Goal: Task Accomplishment & Management: Manage account settings

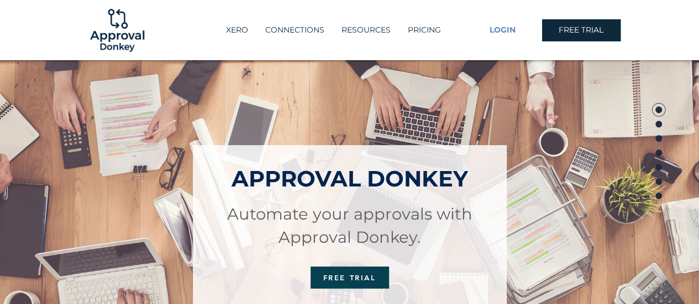
click at [513, 31] on span "LOGIN" at bounding box center [503, 30] width 26 height 11
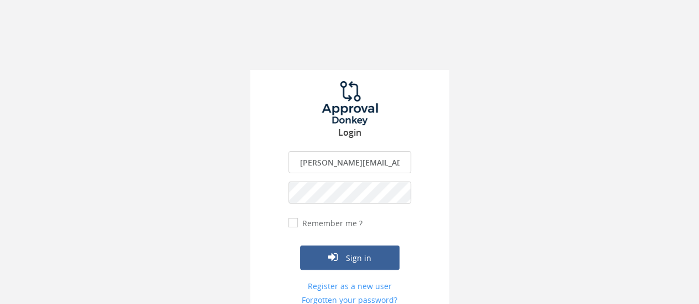
click at [359, 161] on input "ivana.boledovicova@teachforslovakia.sk" at bounding box center [349, 162] width 123 height 22
type input "approval@teachforslovakia.sk"
click at [350, 253] on button "Sign in" at bounding box center [349, 258] width 99 height 24
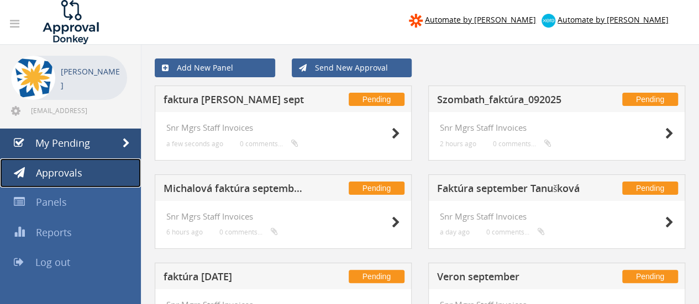
click at [62, 171] on span "Approvals" at bounding box center [59, 172] width 46 height 13
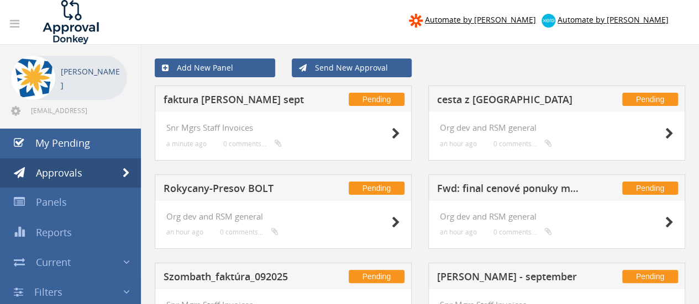
click at [272, 103] on h5 "faktura Boledovicova sept" at bounding box center [236, 101] width 144 height 14
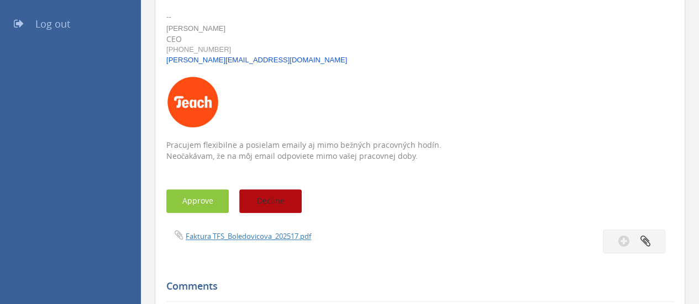
scroll to position [276, 0]
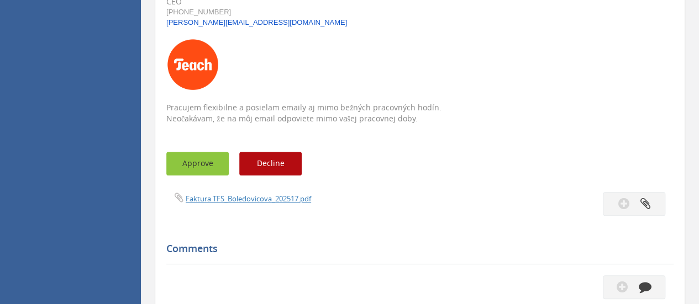
click at [207, 169] on button "Approve" at bounding box center [197, 164] width 62 height 24
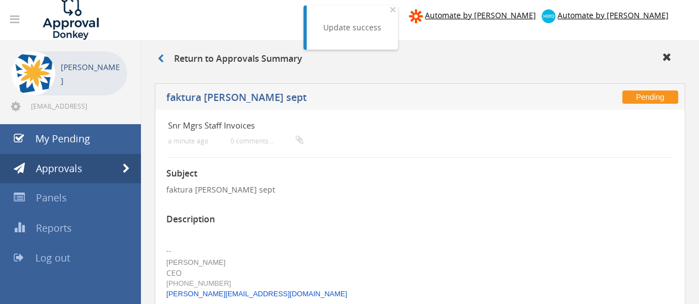
scroll to position [0, 0]
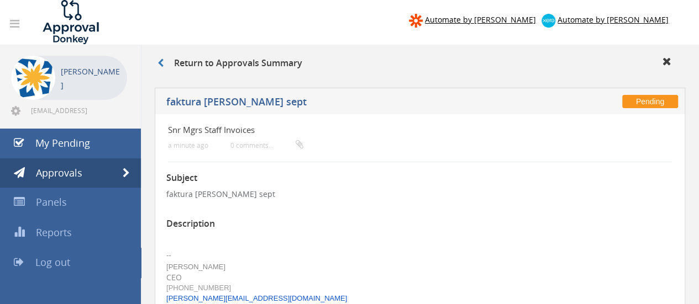
click at [50, 262] on span "Log out" at bounding box center [52, 262] width 35 height 13
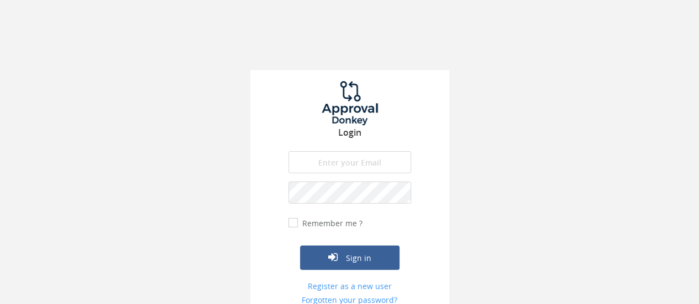
type input "approval@teachforslovakia.sk"
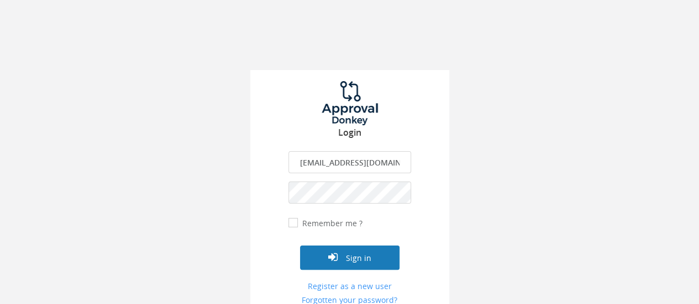
click at [363, 256] on button "Sign in" at bounding box center [349, 258] width 99 height 24
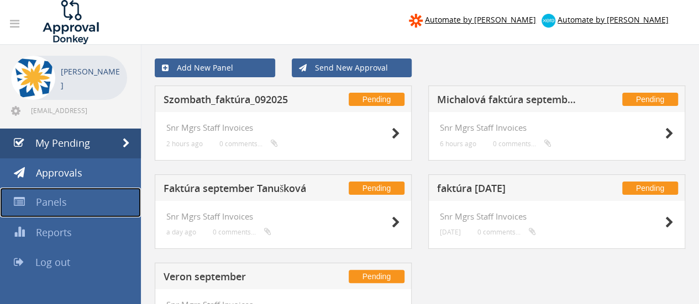
click at [64, 201] on span "Panels" at bounding box center [51, 202] width 31 height 13
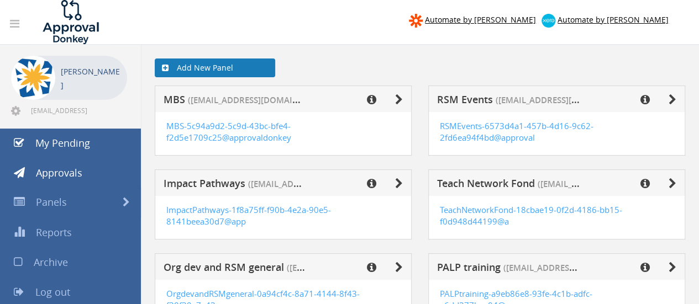
click at [224, 66] on link "Add New Panel" at bounding box center [215, 68] width 120 height 19
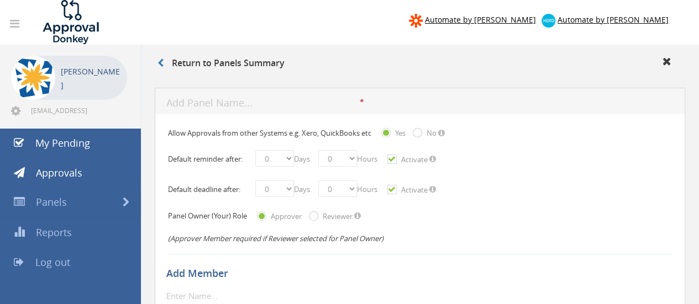
drag, startPoint x: 212, startPoint y: 90, endPoint x: 211, endPoint y: 96, distance: 5.8
click at [211, 92] on div "* The panel name is required. Input is not legal The panel name should be maxim…" at bounding box center [420, 101] width 530 height 27
click at [201, 106] on input "text" at bounding box center [262, 104] width 193 height 14
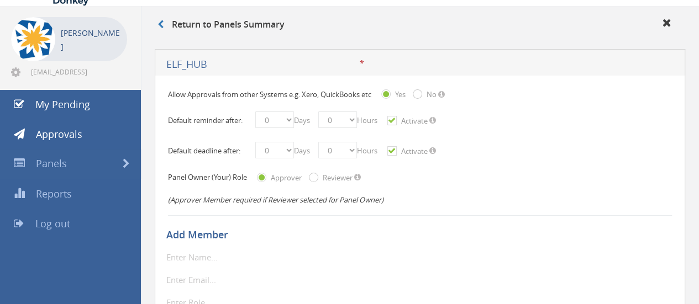
scroll to position [55, 0]
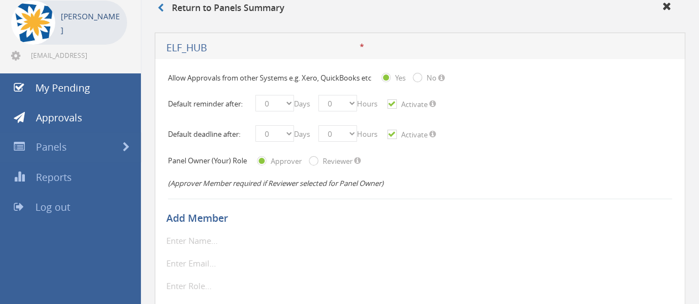
type input "ELF_HUB"
click at [394, 106] on input "Activate" at bounding box center [390, 104] width 7 height 7
checkbox input "false"
click at [395, 136] on input "Activate" at bounding box center [390, 135] width 7 height 7
checkbox input "false"
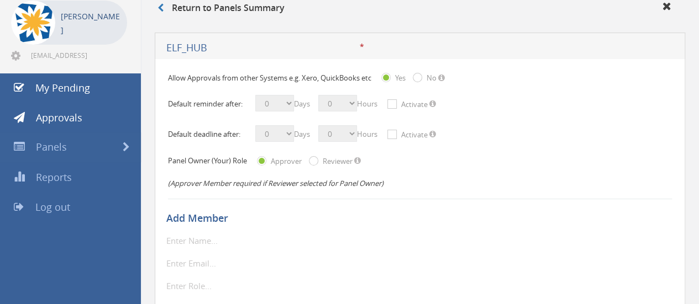
click at [316, 159] on input "Reviewer" at bounding box center [312, 162] width 7 height 7
radio input "true"
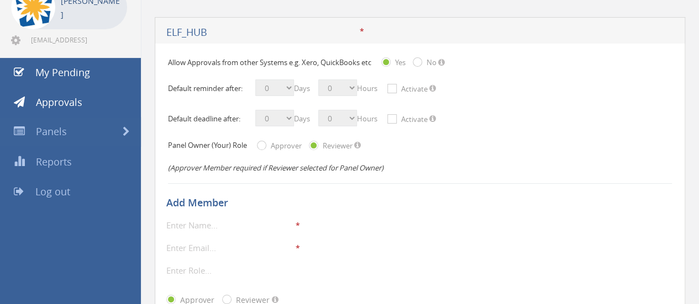
scroll to position [111, 0]
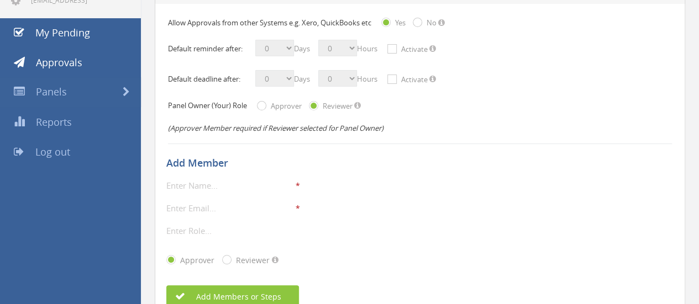
click at [242, 185] on input "text" at bounding box center [229, 185] width 127 height 14
type input "i"
type input "Ivana Boledovicova"
click at [232, 204] on input "email" at bounding box center [229, 208] width 127 height 14
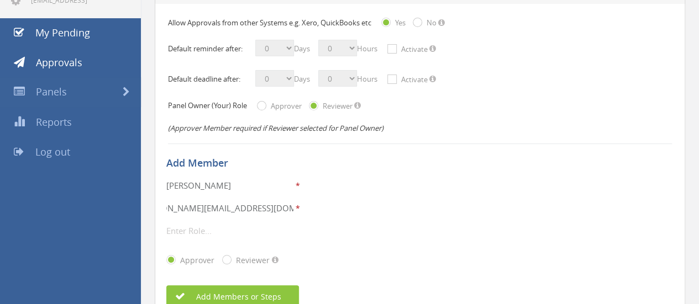
type input "ivana.boledovicova@teachforslovakia.sk"
click at [196, 229] on input "text" at bounding box center [229, 231] width 127 height 14
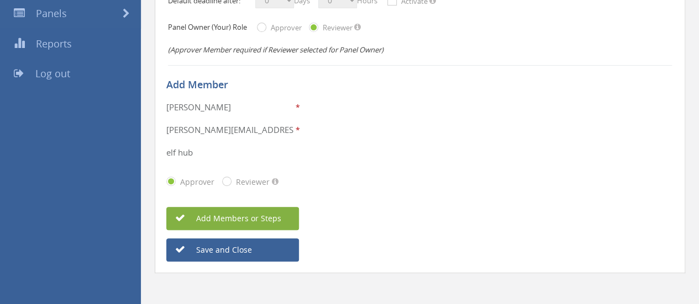
scroll to position [192, 0]
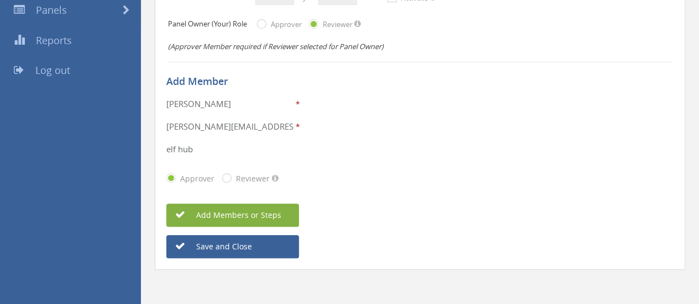
type input "elf hub"
click at [229, 215] on span "Add Members or Steps" at bounding box center [226, 215] width 109 height 10
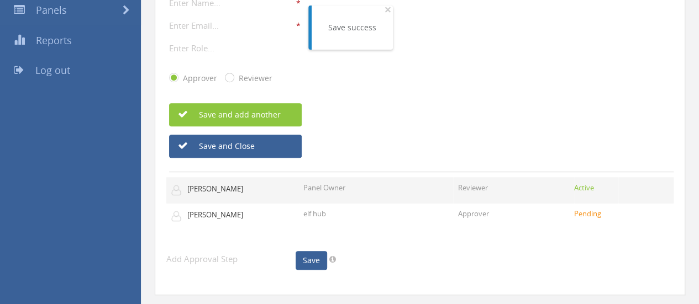
scroll to position [232, 0]
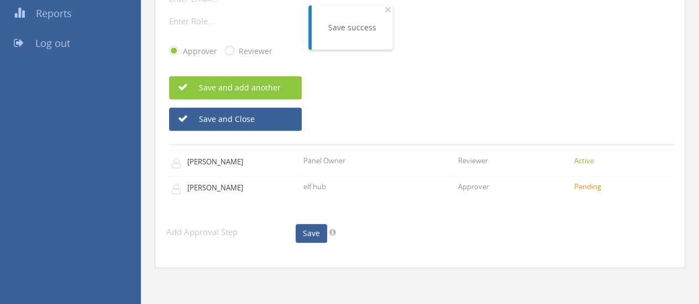
click at [206, 236] on input "text" at bounding box center [229, 232] width 127 height 14
type input "Evidencia"
click at [307, 233] on link "Save" at bounding box center [311, 233] width 31 height 19
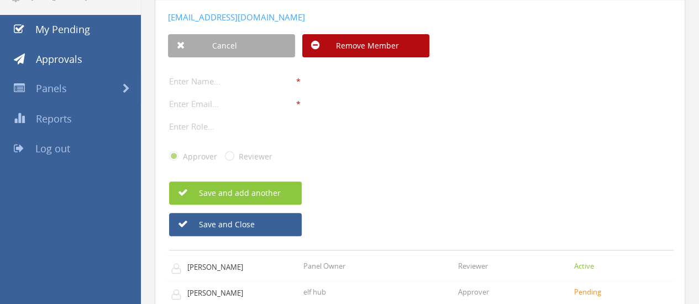
scroll to position [112, 0]
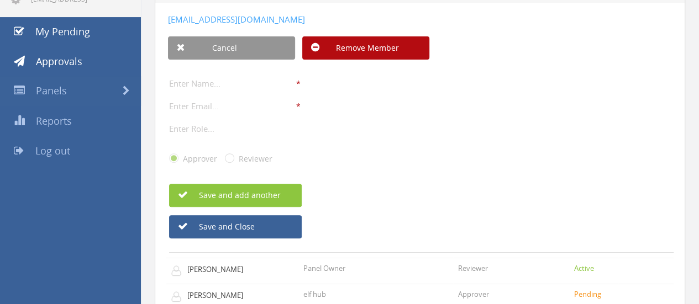
click at [199, 80] on input "text" at bounding box center [232, 83] width 127 height 14
type input "I"
type input "Fin Ops"
click at [222, 105] on input "email" at bounding box center [232, 106] width 127 height 14
type input "info@teachforslovakia.sk"
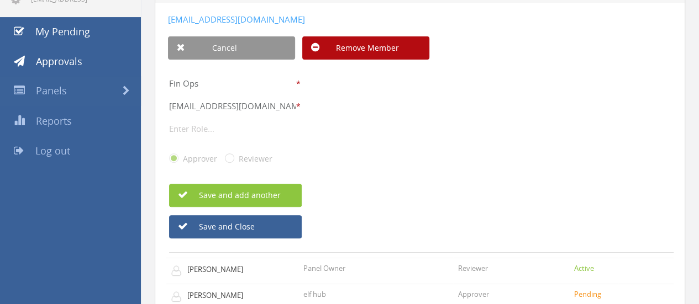
click at [228, 123] on input "text" at bounding box center [232, 129] width 127 height 14
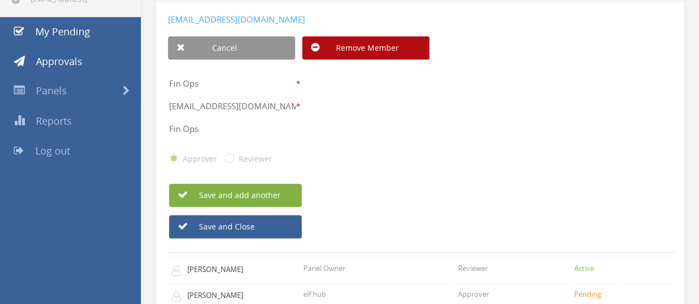
type input "Fin Ops"
click at [233, 193] on button "Save and add another" at bounding box center [235, 195] width 133 height 23
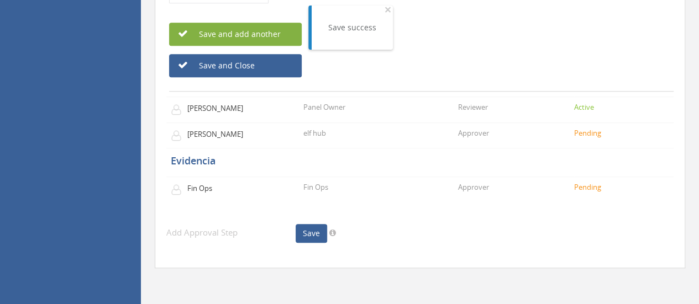
scroll to position [314, 0]
click at [239, 236] on input "text" at bounding box center [229, 232] width 127 height 14
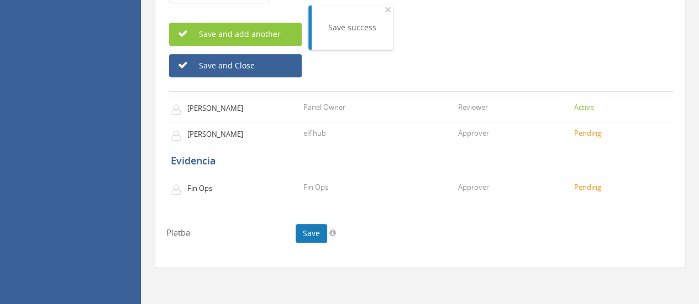
type input "Platba"
click at [310, 238] on link "Save" at bounding box center [311, 233] width 31 height 19
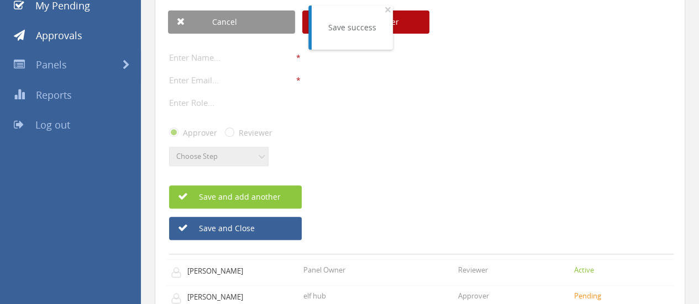
scroll to position [83, 0]
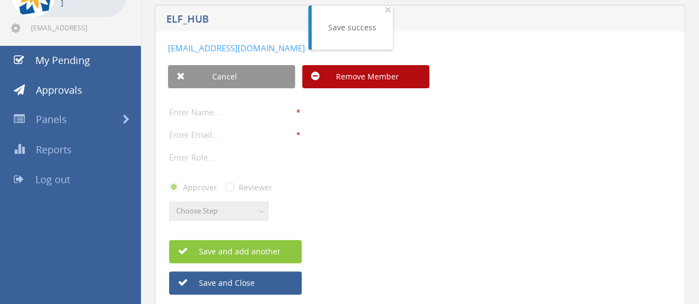
click at [188, 114] on input "text" at bounding box center [232, 112] width 127 height 14
type input "Platby"
click at [197, 154] on input "text" at bounding box center [232, 157] width 127 height 14
type input "Platby"
drag, startPoint x: 204, startPoint y: 113, endPoint x: 82, endPoint y: 110, distance: 122.1
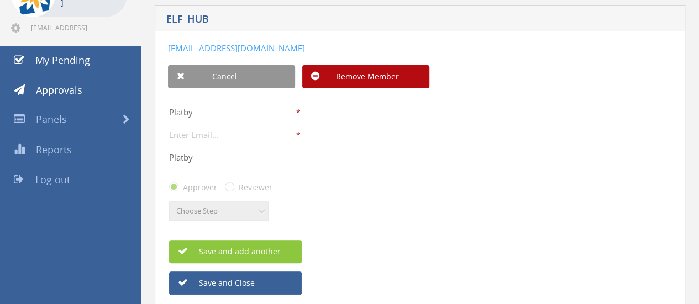
click at [83, 111] on div "Automate by Zapier Automate by Xero Barbora Nedelkova approval@teachforslovakia…" at bounding box center [349, 215] width 699 height 596
type input "Fin Ops"
click at [219, 134] on input "email" at bounding box center [232, 135] width 127 height 14
drag, startPoint x: 282, startPoint y: 132, endPoint x: 51, endPoint y: 135, distance: 231.5
click at [51, 134] on div "Automate by Zapier Automate by Xero Barbora Nedelkova approval@teachforslovakia…" at bounding box center [349, 215] width 699 height 596
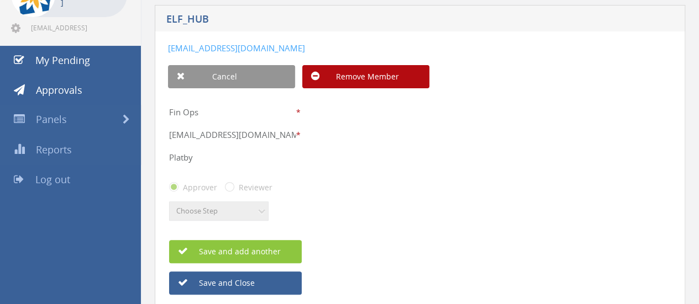
paste input "."
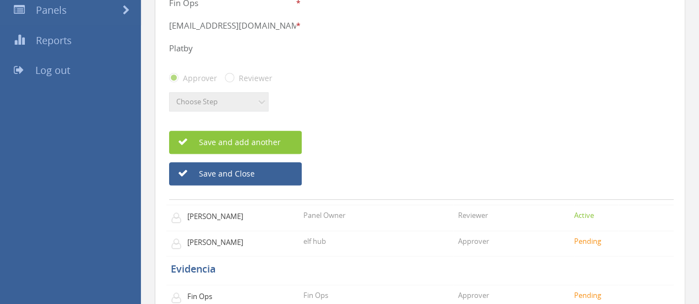
scroll to position [193, 0]
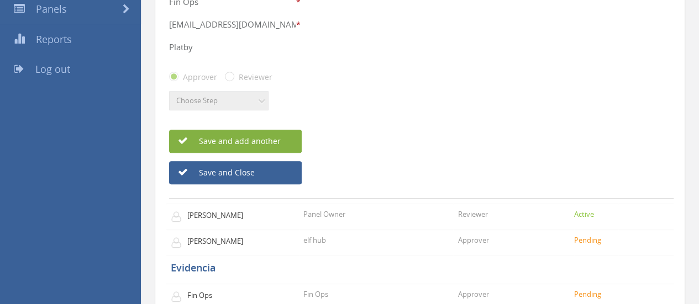
type input "[EMAIL_ADDRESS][DOMAIN_NAME]"
click at [226, 141] on button "Save and add another" at bounding box center [235, 141] width 133 height 23
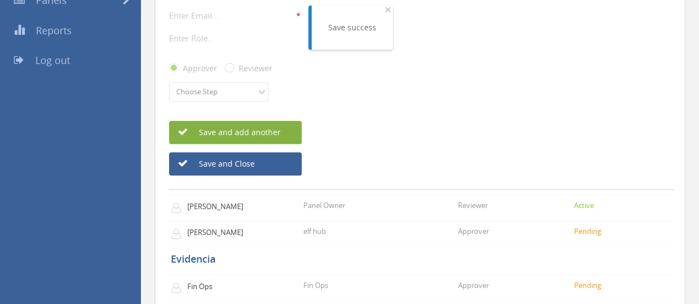
scroll to position [202, 0]
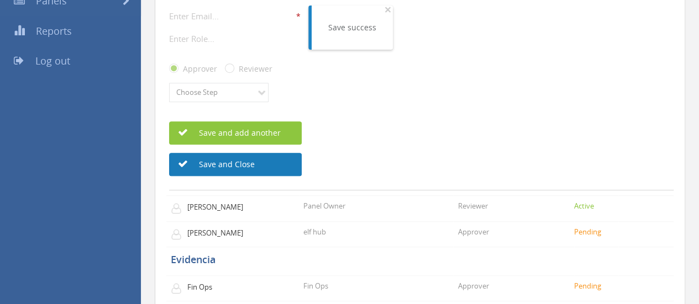
click at [248, 161] on button "Save and Close" at bounding box center [235, 164] width 133 height 23
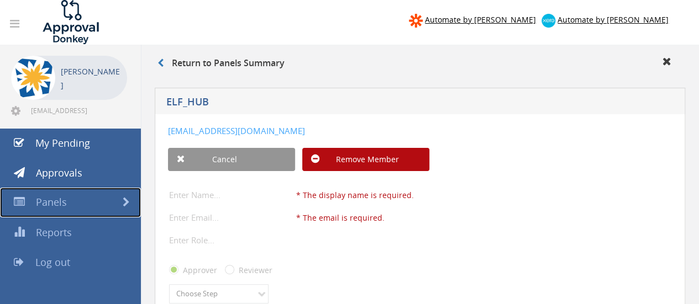
click at [64, 196] on span "Panels" at bounding box center [51, 202] width 31 height 13
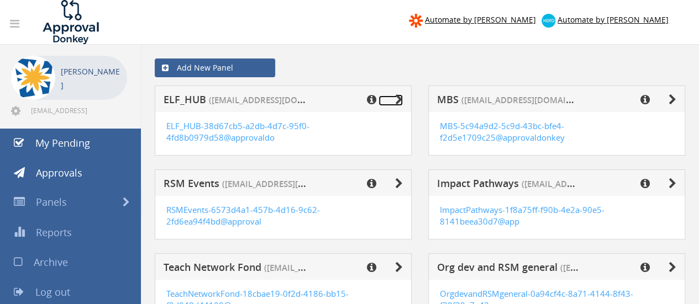
click at [398, 100] on icon at bounding box center [399, 99] width 8 height 11
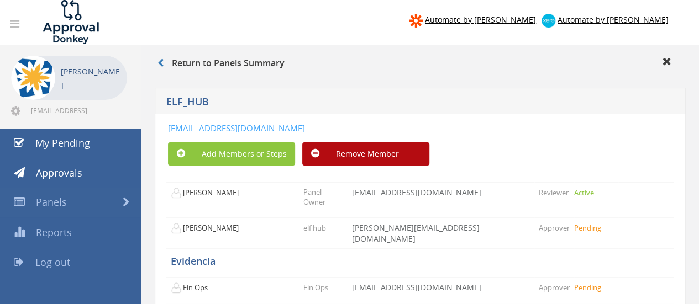
drag, startPoint x: 485, startPoint y: 126, endPoint x: 167, endPoint y: 125, distance: 318.3
click at [167, 125] on div "ELF_HUB-38d67cb5-a2db-4d7c-95f0-4fd8b0979d58@approvaldonkey.com Add Members or …" at bounding box center [420, 250] width 530 height 273
copy link "ELF_HUB-38d67cb5-a2db-4d7c-95f0-4fd8b0979d58@approvaldonkey.com"
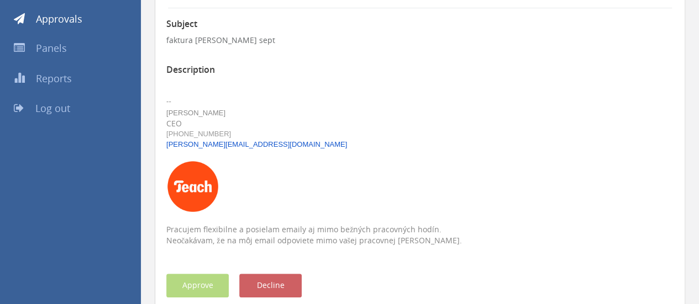
scroll to position [144, 0]
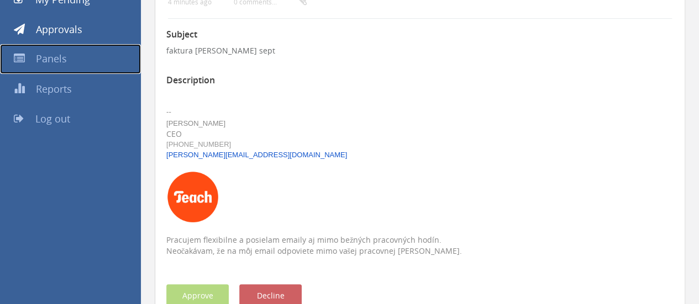
click at [50, 63] on span "Panels" at bounding box center [51, 58] width 31 height 13
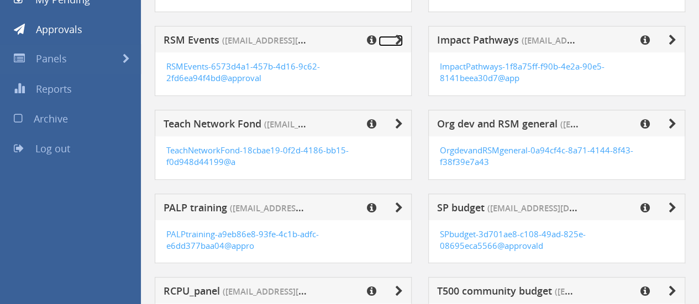
click at [402, 39] on icon at bounding box center [399, 40] width 8 height 11
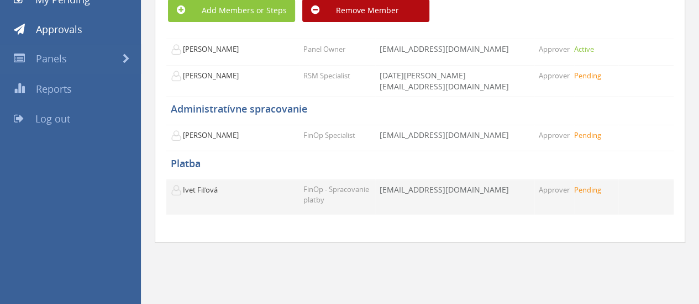
drag, startPoint x: 411, startPoint y: 183, endPoint x: 501, endPoint y: 192, distance: 91.1
click at [501, 192] on td "[EMAIL_ADDRESS][DOMAIN_NAME]" at bounding box center [454, 197] width 159 height 35
copy td "[EMAIL_ADDRESS][DOMAIN_NAME]"
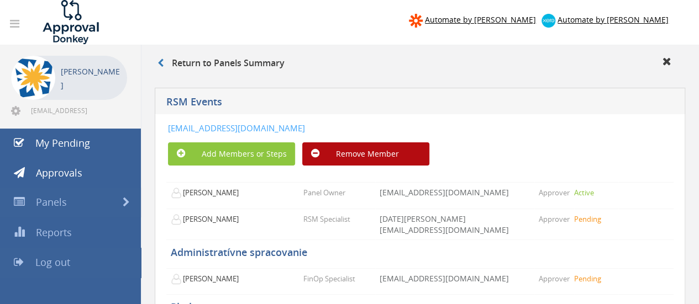
click at [55, 266] on span "Log out" at bounding box center [52, 262] width 35 height 13
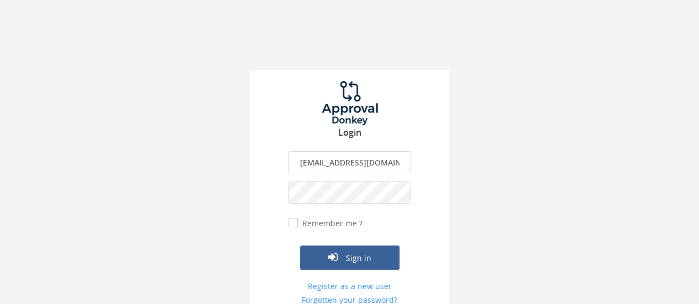
click at [338, 162] on input "approval@teachforslovakia.sk" at bounding box center [349, 162] width 123 height 22
type input "ivana.boledovicova@teachforslovakia.sk"
click at [368, 250] on button "Sign in" at bounding box center [349, 258] width 99 height 24
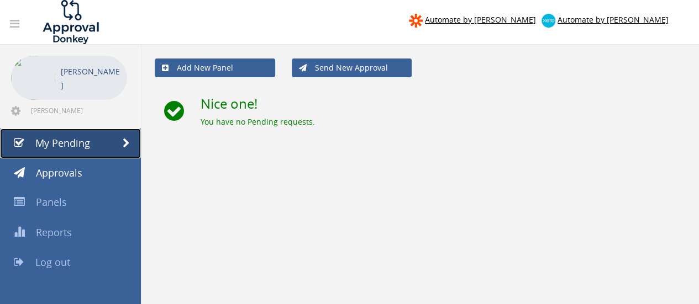
click at [61, 146] on span "My Pending" at bounding box center [62, 142] width 55 height 13
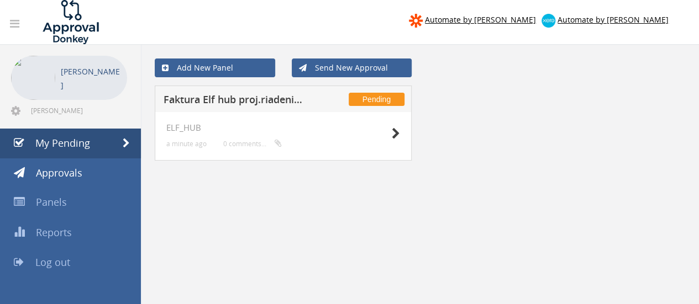
click at [289, 97] on h5 "Faktura Elf hub proj.riadenie sept" at bounding box center [236, 101] width 144 height 14
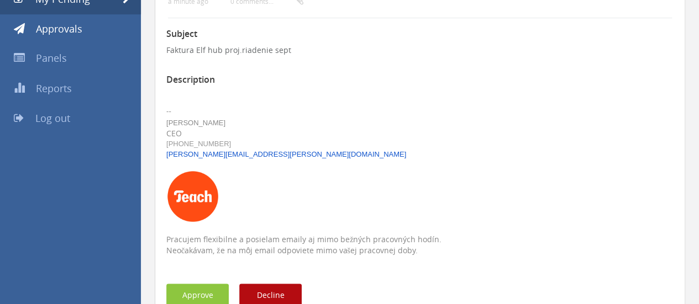
scroll to position [166, 0]
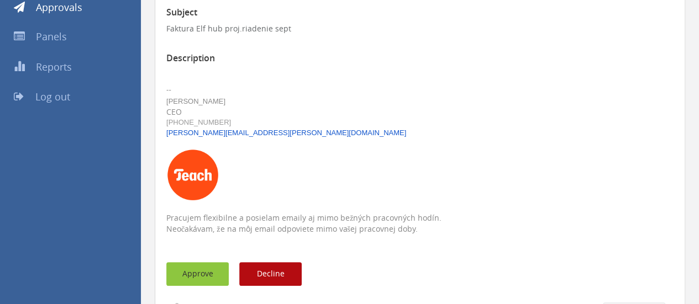
click at [197, 277] on button "Approve" at bounding box center [197, 274] width 62 height 24
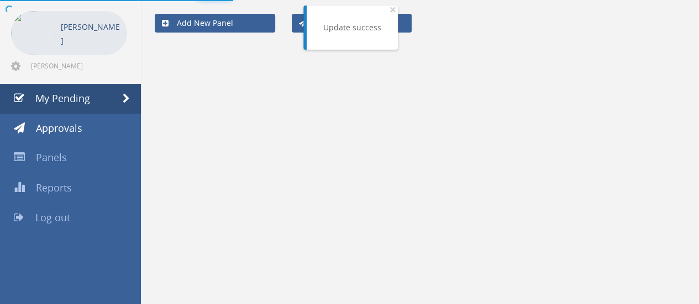
scroll to position [44, 0]
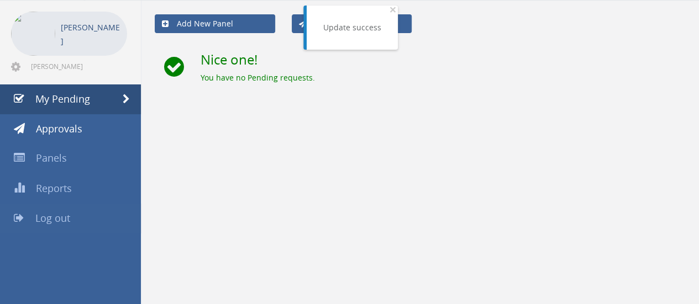
click at [63, 222] on span "Log out" at bounding box center [52, 218] width 35 height 13
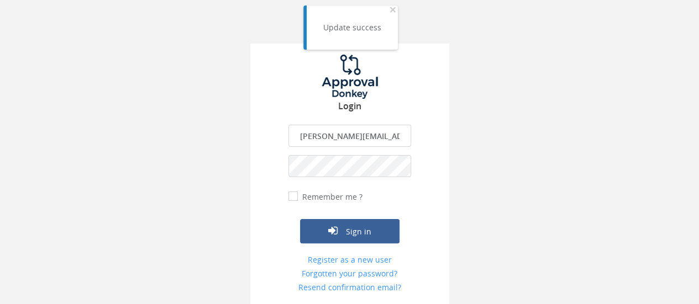
scroll to position [26, 0]
click at [348, 135] on input "ivana.boledovicova@teachforslovakia.sk" at bounding box center [349, 136] width 123 height 22
type input "info@teachforslovakia.sk"
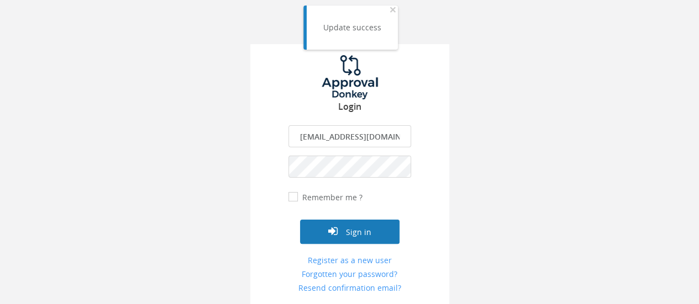
click at [339, 240] on button "Sign in" at bounding box center [349, 232] width 99 height 24
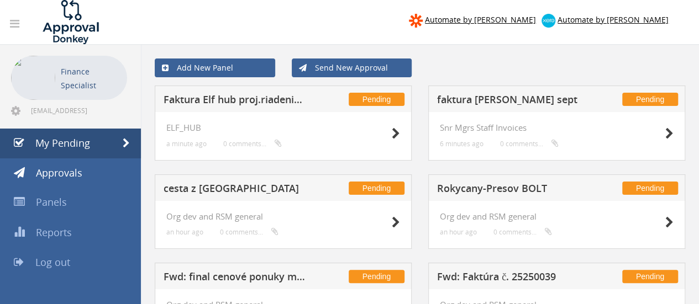
click at [278, 101] on h5 "Faktura Elf hub proj.riadenie sept" at bounding box center [236, 101] width 144 height 14
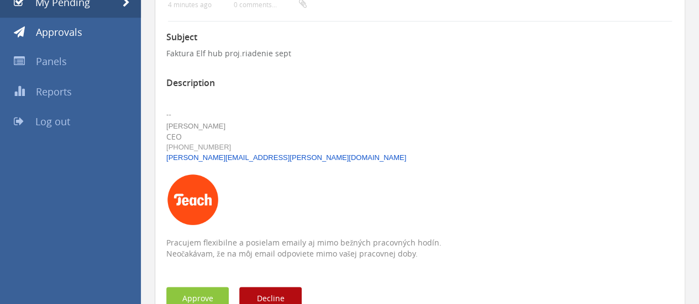
scroll to position [276, 0]
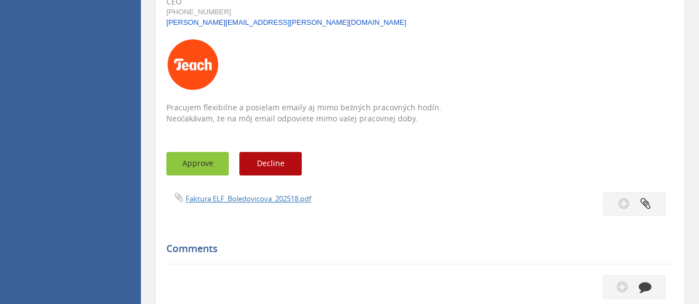
click at [186, 171] on button "Approve" at bounding box center [197, 164] width 62 height 24
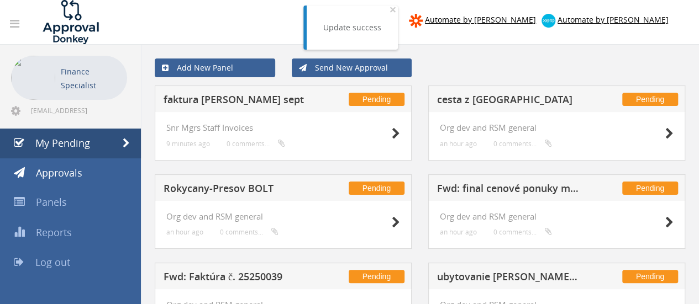
click at [266, 98] on h5 "faktura Boledovicova sept" at bounding box center [236, 101] width 144 height 14
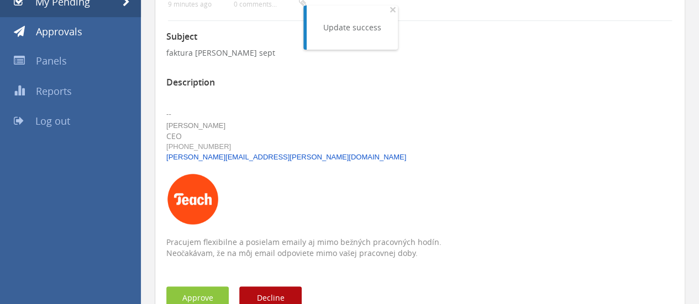
scroll to position [332, 0]
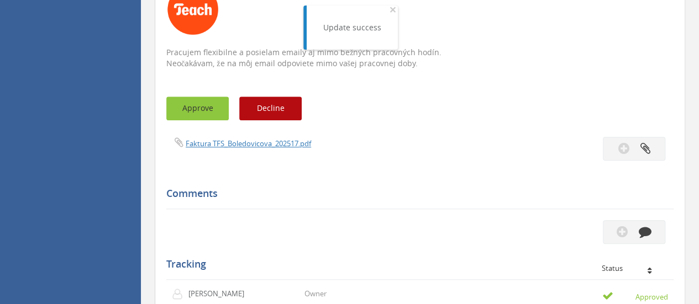
click at [208, 114] on button "Approve" at bounding box center [197, 109] width 62 height 24
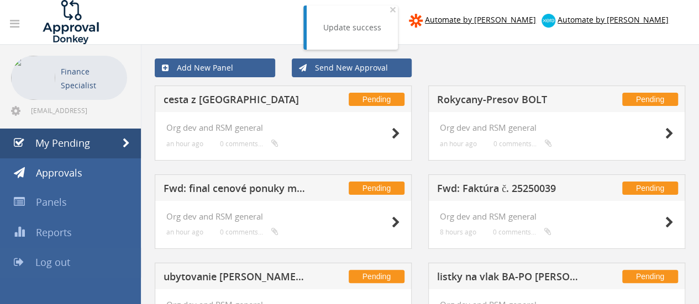
click at [55, 263] on span "Log out" at bounding box center [52, 262] width 35 height 13
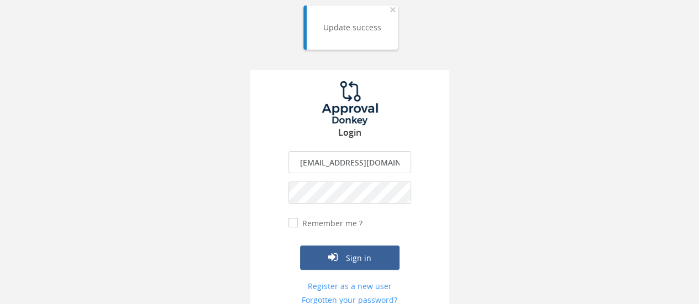
click at [335, 161] on input "info@teachforslovakia.sk" at bounding box center [349, 162] width 123 height 22
type input "[EMAIL_ADDRESS][DOMAIN_NAME]"
click at [334, 262] on icon "submit" at bounding box center [332, 257] width 9 height 11
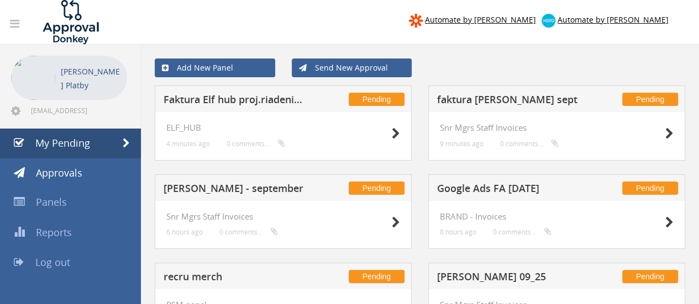
click at [558, 99] on h5 "faktura Boledovicova sept" at bounding box center [509, 101] width 144 height 14
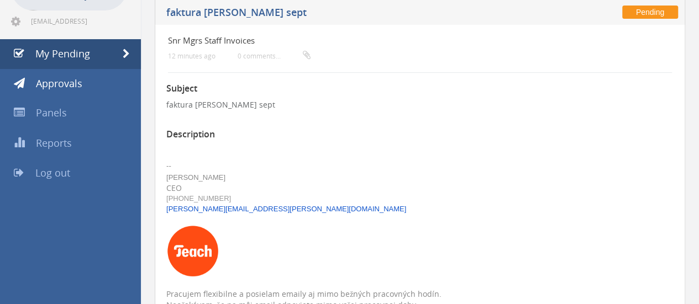
scroll to position [276, 0]
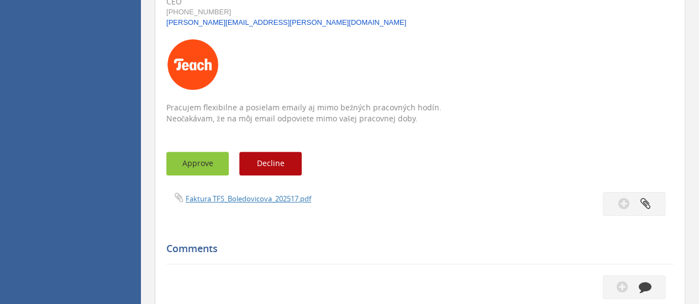
click at [201, 172] on button "Approve" at bounding box center [197, 164] width 62 height 24
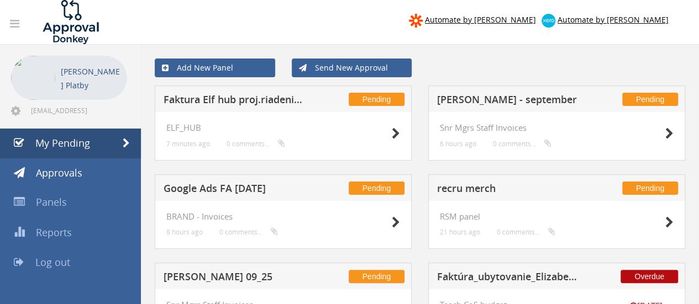
click at [287, 101] on h5 "Faktura Elf hub proj.riadenie sept" at bounding box center [236, 101] width 144 height 14
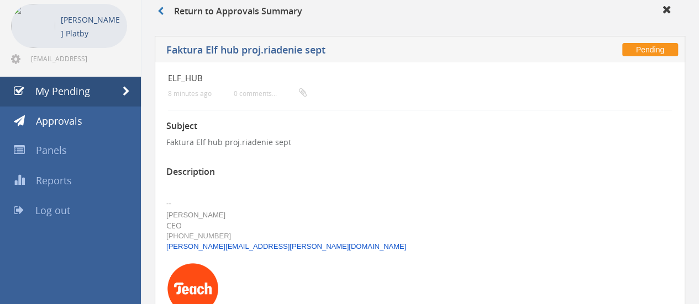
scroll to position [221, 0]
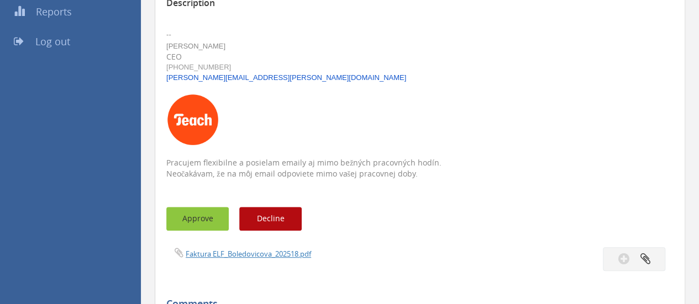
click at [194, 221] on button "Approve" at bounding box center [197, 219] width 62 height 24
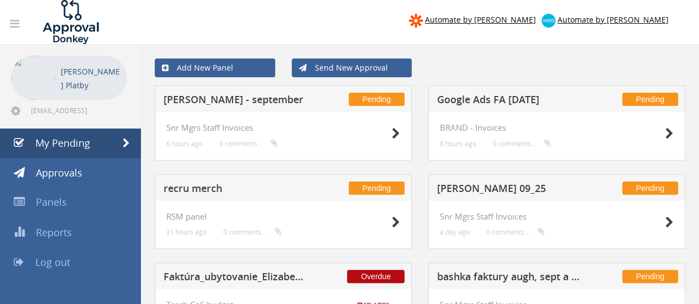
click at [264, 99] on h5 "Erik Tomásch - september" at bounding box center [236, 101] width 144 height 14
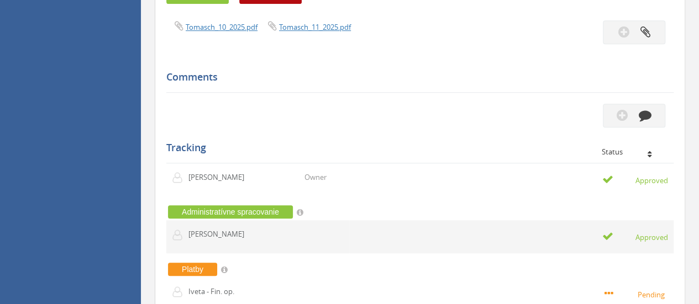
scroll to position [332, 0]
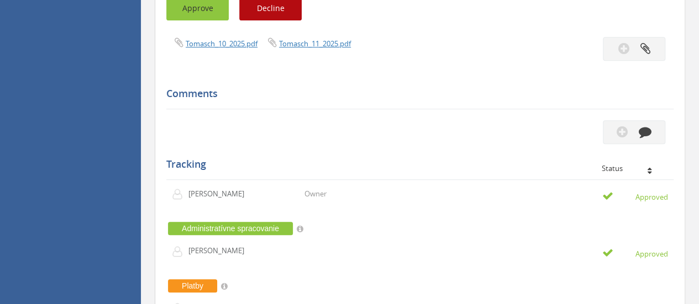
click at [198, 5] on button "Approve" at bounding box center [197, 9] width 62 height 24
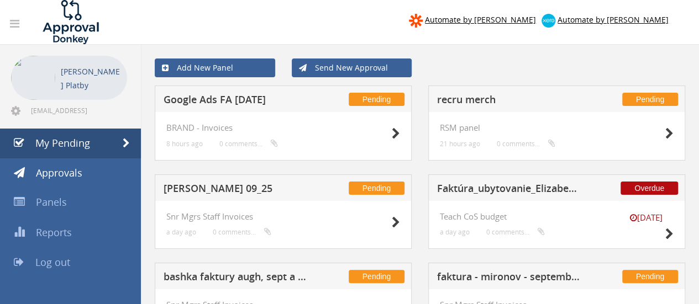
click at [233, 190] on h5 "Eva Kročková 09_25" at bounding box center [236, 190] width 144 height 14
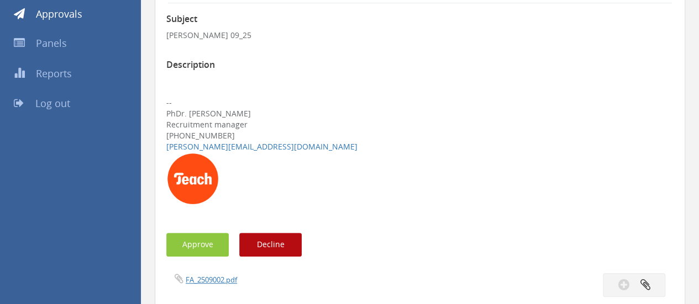
scroll to position [221, 0]
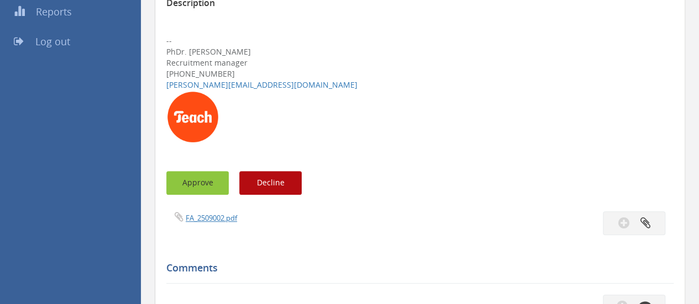
click at [183, 178] on button "Approve" at bounding box center [197, 183] width 62 height 24
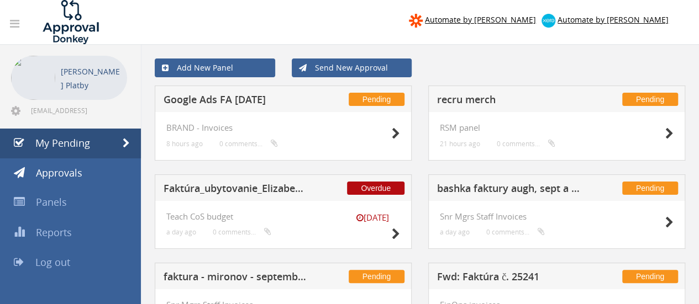
click at [507, 190] on h5 "bashka faktury augh, sept a rocny bonus" at bounding box center [509, 190] width 144 height 14
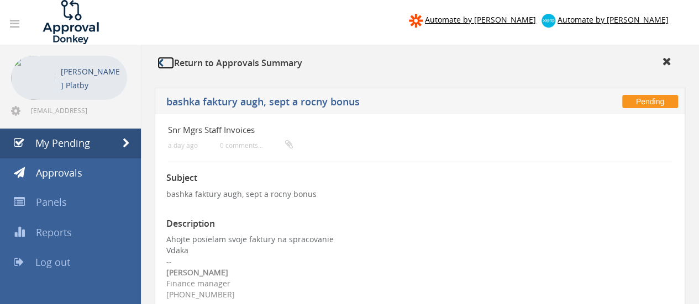
click at [158, 60] on icon at bounding box center [160, 63] width 6 height 9
click at [82, 149] on span "My Pending" at bounding box center [62, 142] width 55 height 13
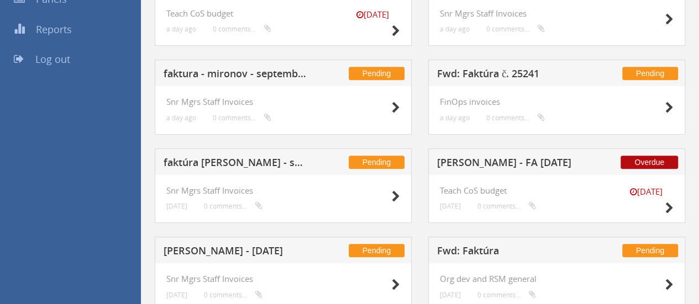
scroll to position [221, 0]
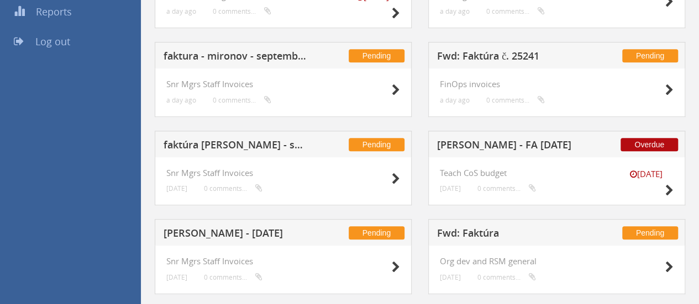
click at [298, 142] on h5 "faktúra Fabian Hilgartová - september" at bounding box center [236, 147] width 144 height 14
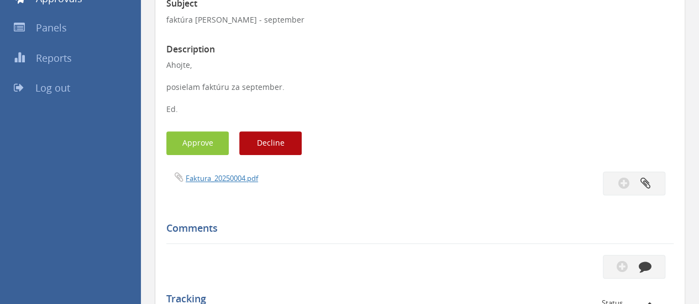
scroll to position [166, 0]
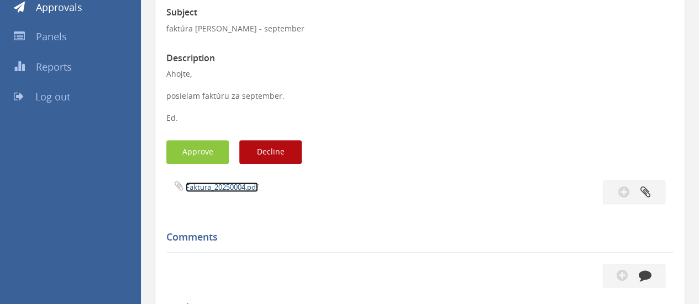
click at [219, 189] on link "Faktura_20250004.pdf" at bounding box center [222, 187] width 72 height 10
click at [202, 148] on button "Approve" at bounding box center [197, 152] width 62 height 24
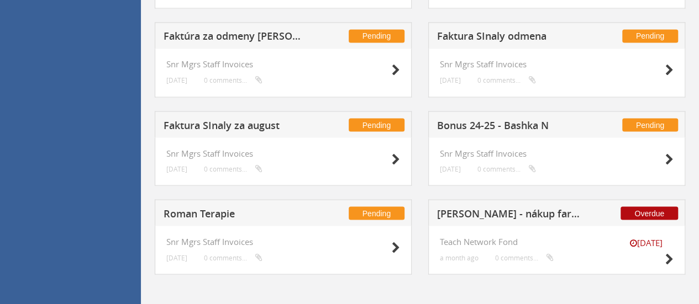
scroll to position [953, 0]
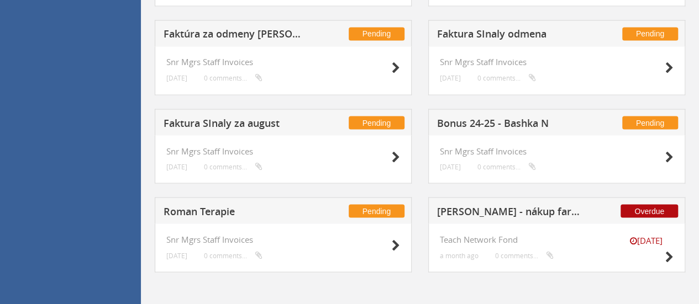
click at [296, 34] on h5 "Faktúra za odmeny Tanušková" at bounding box center [236, 36] width 144 height 14
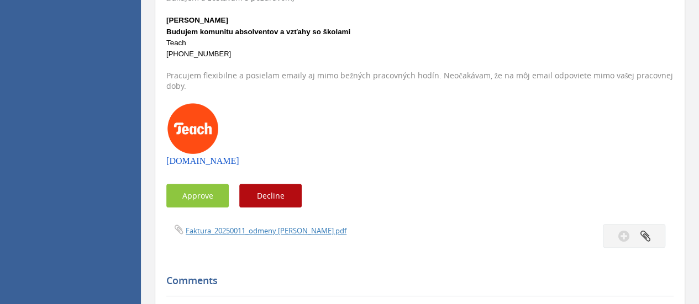
scroll to position [276, 0]
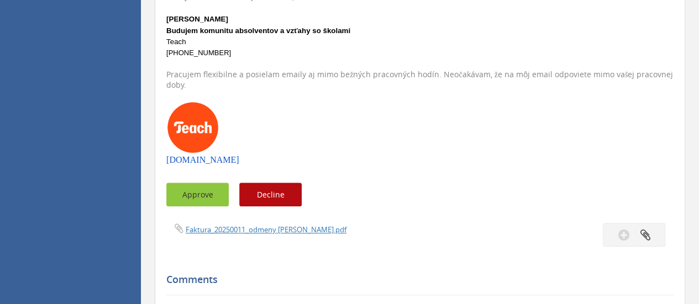
click at [192, 198] on button "Approve" at bounding box center [197, 195] width 62 height 24
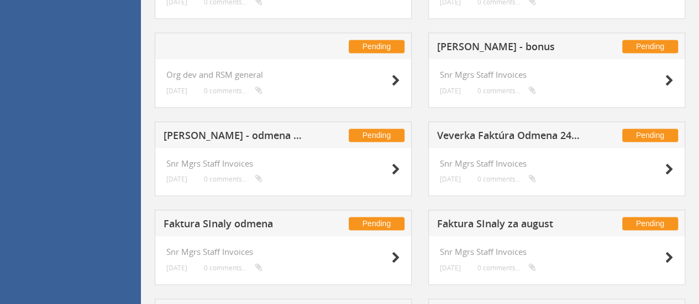
scroll to position [732, 0]
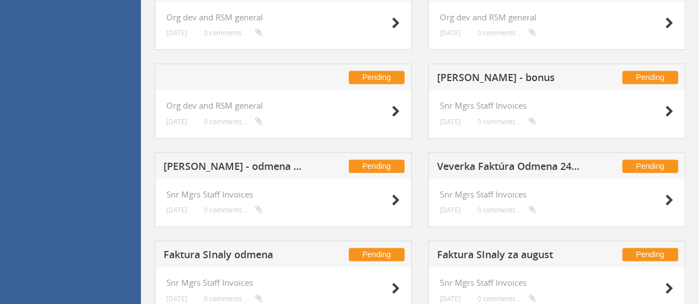
click at [499, 76] on h5 "Erik Tomásch - bonus" at bounding box center [509, 79] width 144 height 14
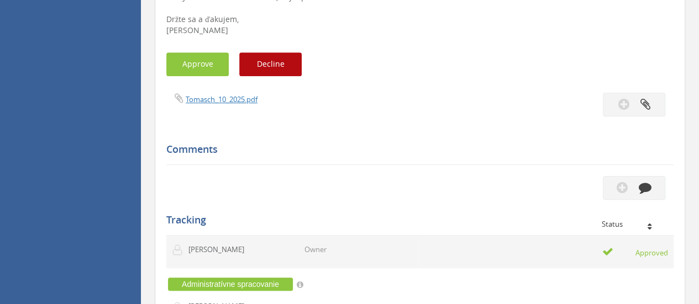
scroll to position [188, 0]
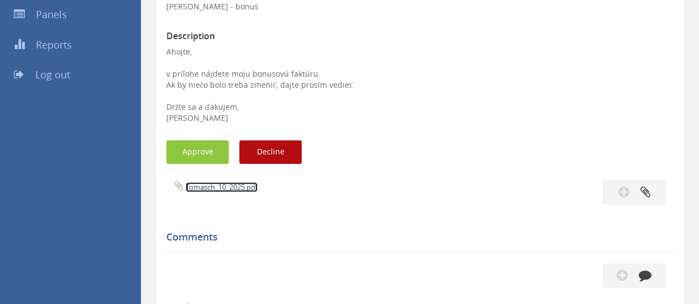
click at [214, 187] on link "Tomasch_10_2025.pdf" at bounding box center [222, 187] width 72 height 10
click at [183, 151] on button "Approve" at bounding box center [197, 152] width 62 height 24
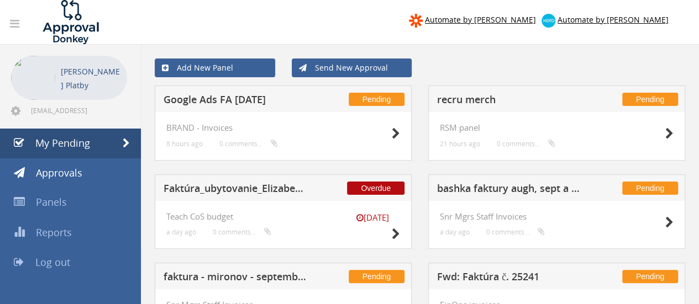
click at [45, 260] on span "Log out" at bounding box center [52, 262] width 35 height 13
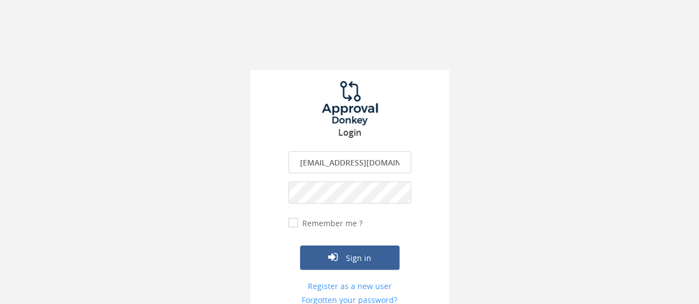
click at [366, 161] on input "[EMAIL_ADDRESS][DOMAIN_NAME]" at bounding box center [349, 162] width 123 height 22
type input "info@teachforslovakia.sk"
click at [322, 258] on button "Sign in" at bounding box center [349, 258] width 99 height 24
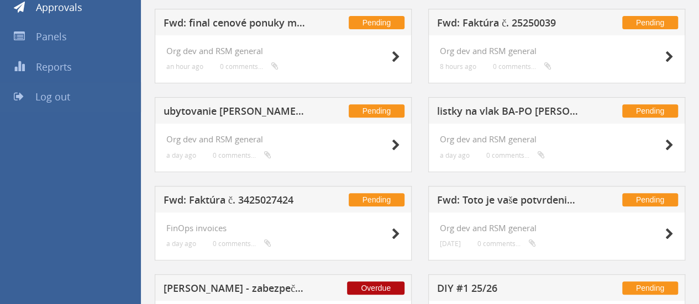
click at [54, 93] on span "Log out" at bounding box center [52, 96] width 35 height 13
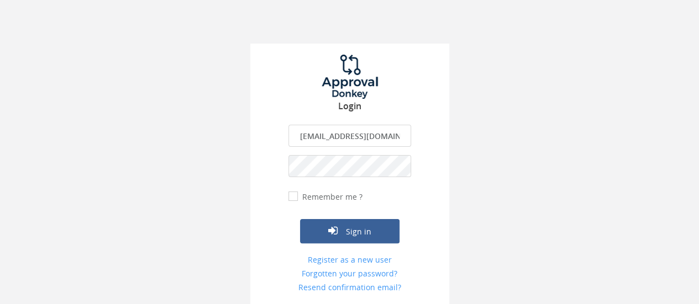
scroll to position [26, 0]
click at [355, 130] on input "info@teachforslovakia.sk" at bounding box center [349, 136] width 123 height 22
type input "approval@teachforslovakia.sk"
click at [320, 234] on button "Sign in" at bounding box center [349, 232] width 99 height 24
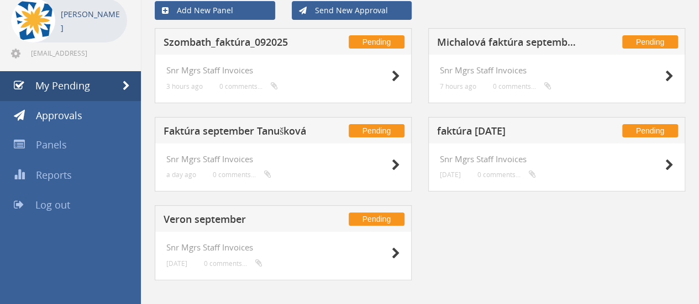
scroll to position [68, 0]
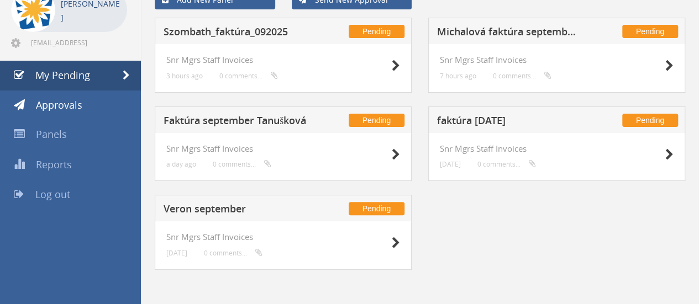
click at [273, 117] on h5 "Faktúra september Tanušková" at bounding box center [236, 122] width 144 height 14
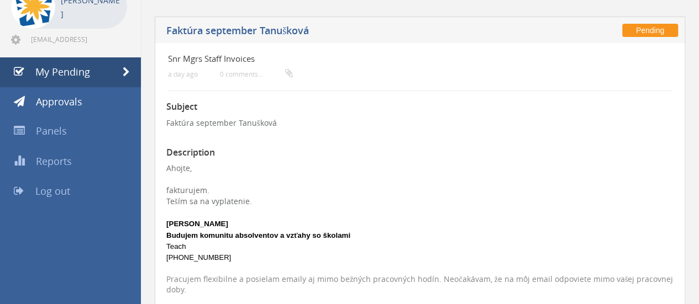
scroll to position [289, 0]
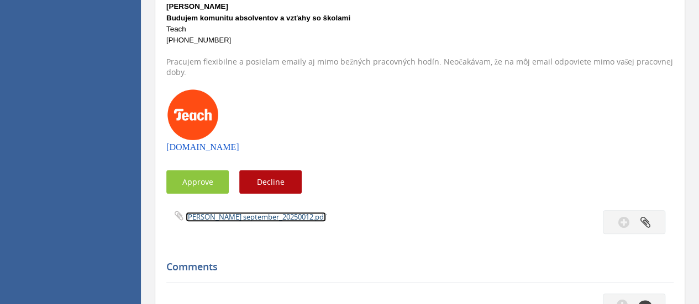
click at [219, 217] on link "Tanušková september_20250012.pdf" at bounding box center [256, 217] width 140 height 10
click at [188, 173] on button "Approve" at bounding box center [197, 182] width 62 height 24
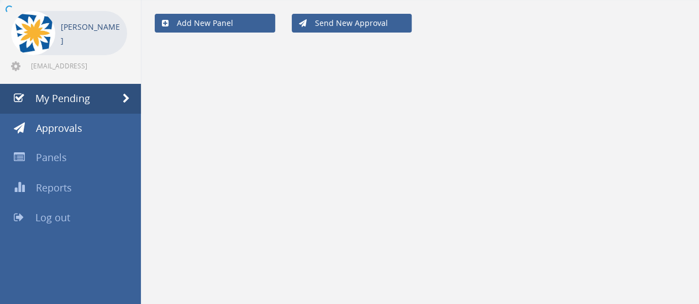
scroll to position [44, 0]
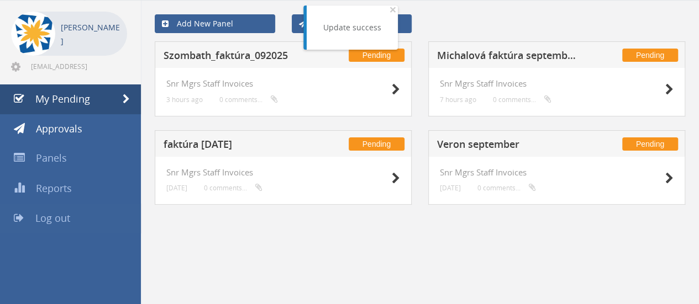
click at [61, 219] on span "Log out" at bounding box center [52, 218] width 35 height 13
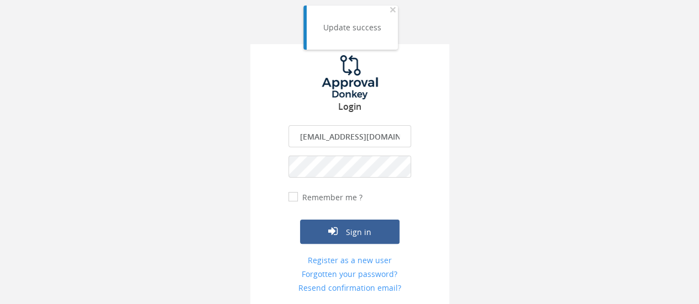
click at [347, 130] on input "approval@teachforslovakia.sk" at bounding box center [349, 136] width 123 height 22
type input "info@teachforslovakia.sk"
click at [372, 234] on button "Sign in" at bounding box center [349, 232] width 99 height 24
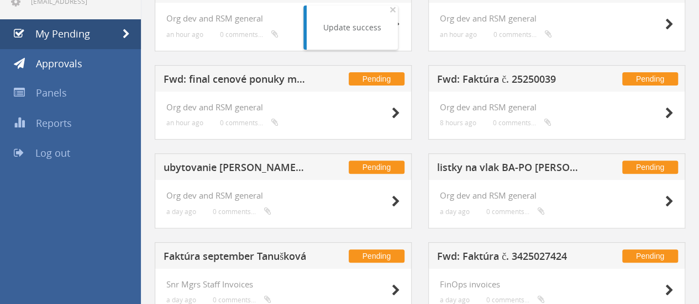
scroll to position [136, 0]
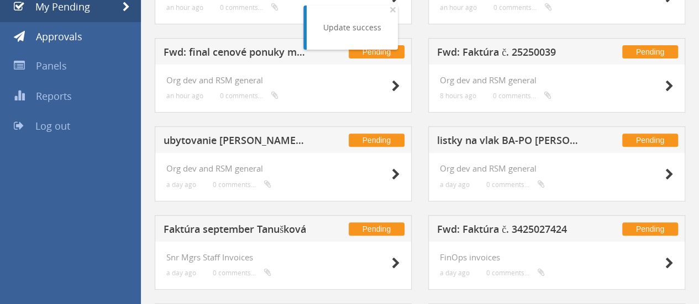
click at [217, 226] on h5 "Faktúra september Tanušková" at bounding box center [236, 231] width 144 height 14
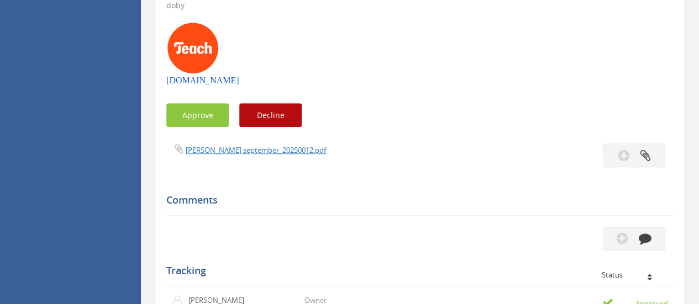
scroll to position [357, 0]
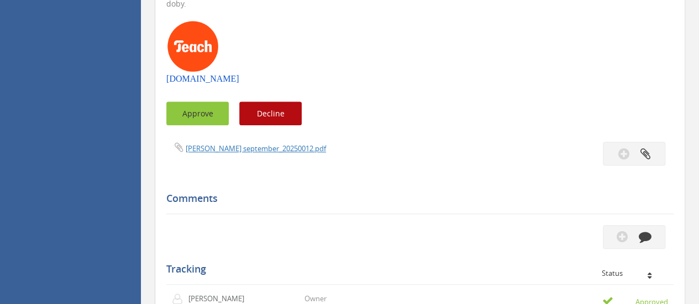
click at [202, 117] on button "Approve" at bounding box center [197, 114] width 62 height 24
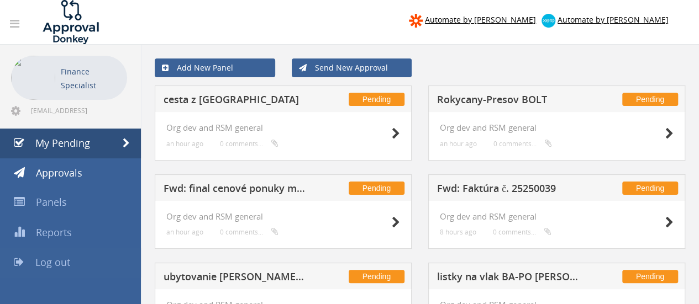
click at [49, 263] on span "Log out" at bounding box center [52, 262] width 35 height 13
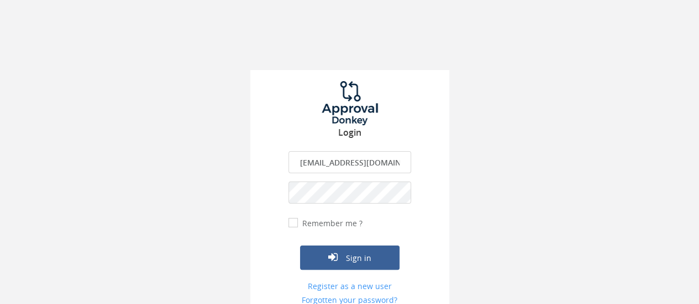
click at [323, 170] on input "info@teachforslovakia.sk" at bounding box center [349, 162] width 123 height 22
type input "[EMAIL_ADDRESS][DOMAIN_NAME]"
click at [336, 251] on button "Sign in" at bounding box center [349, 258] width 99 height 24
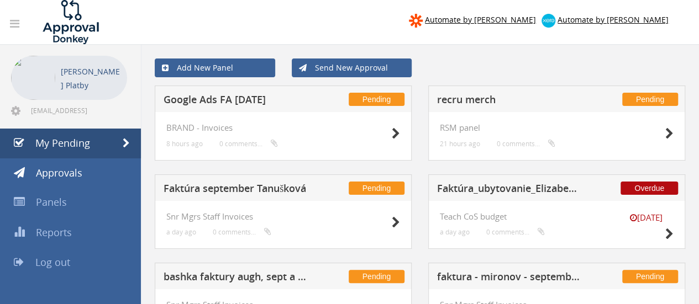
click at [274, 183] on h5 "Faktúra september Tanušková" at bounding box center [236, 190] width 144 height 14
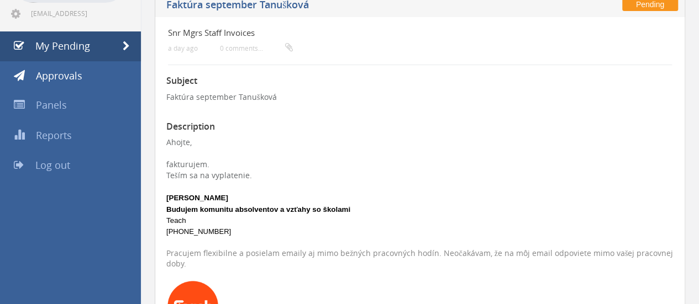
scroll to position [221, 0]
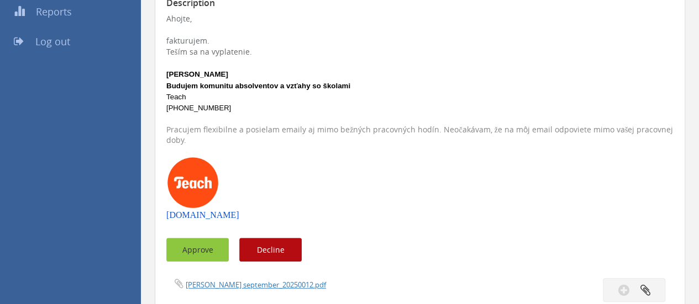
click at [186, 246] on button "Approve" at bounding box center [197, 250] width 62 height 24
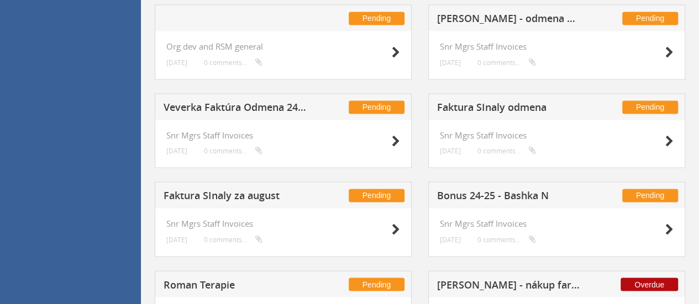
scroll to position [864, 0]
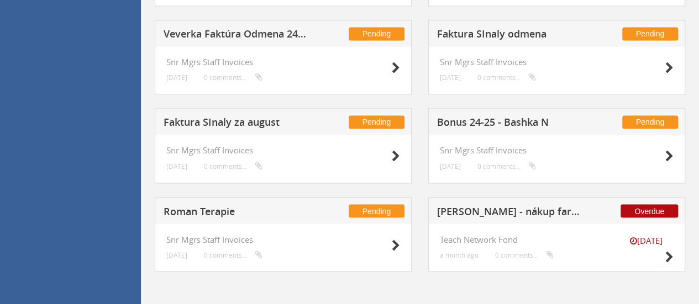
click at [263, 209] on h5 "Roman Terapie" at bounding box center [236, 213] width 144 height 14
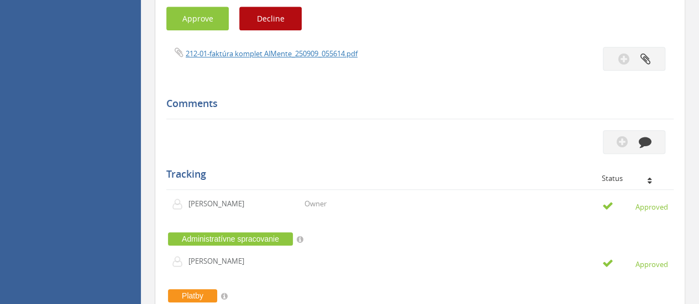
scroll to position [376, 0]
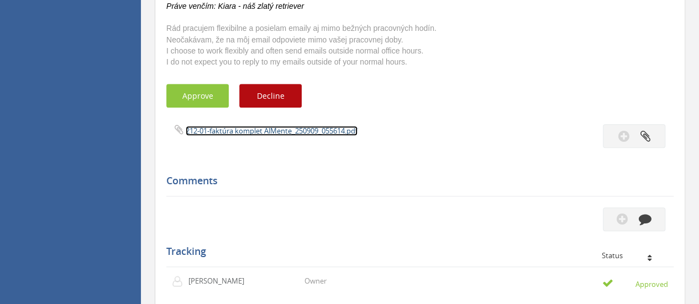
click at [301, 132] on link "212-01-faktúra komplet AlMente_250909_055614.pdf" at bounding box center [272, 131] width 172 height 10
click at [212, 98] on button "Approve" at bounding box center [197, 96] width 62 height 24
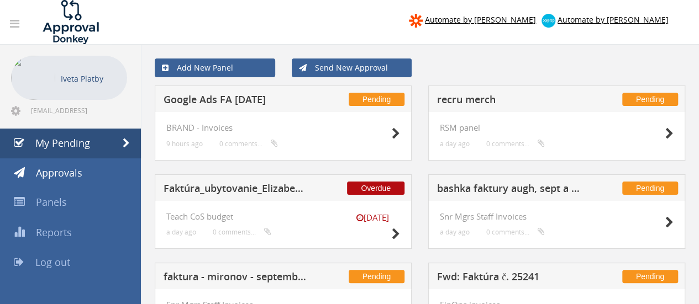
click at [235, 186] on h5 "Faktúra_ubytovanie_ElizabethOldTown_Office days 09/2025" at bounding box center [236, 190] width 144 height 14
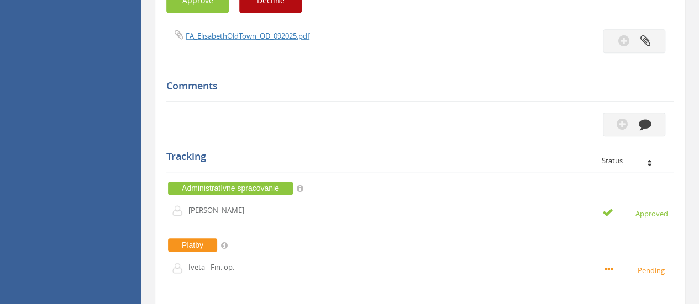
scroll to position [442, 0]
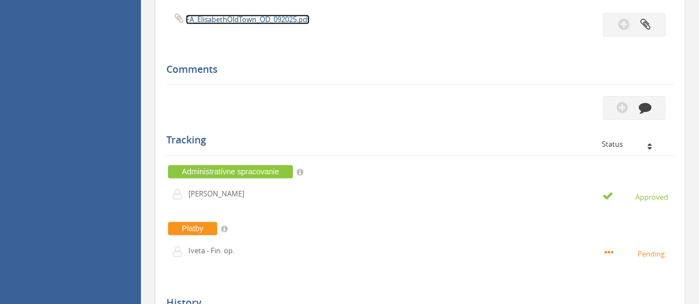
click at [250, 22] on link "FA_ElisabethOldTown_OD_092025.pdf" at bounding box center [248, 19] width 124 height 10
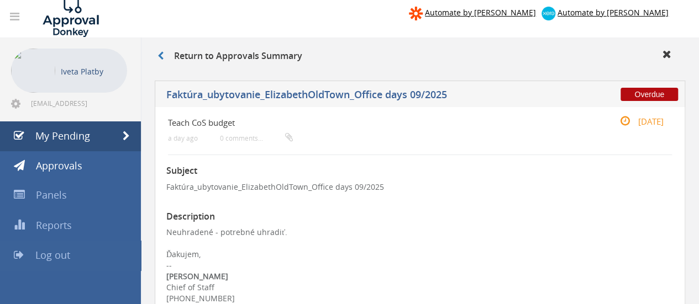
scroll to position [0, 0]
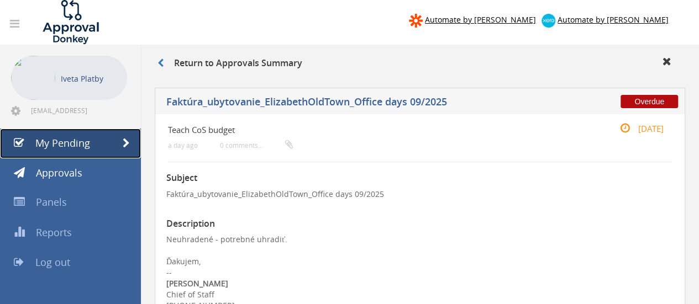
click at [59, 139] on span "My Pending" at bounding box center [62, 142] width 55 height 13
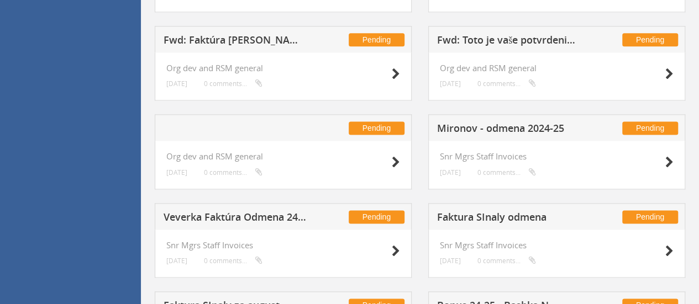
scroll to position [754, 0]
